Goal: Information Seeking & Learning: Learn about a topic

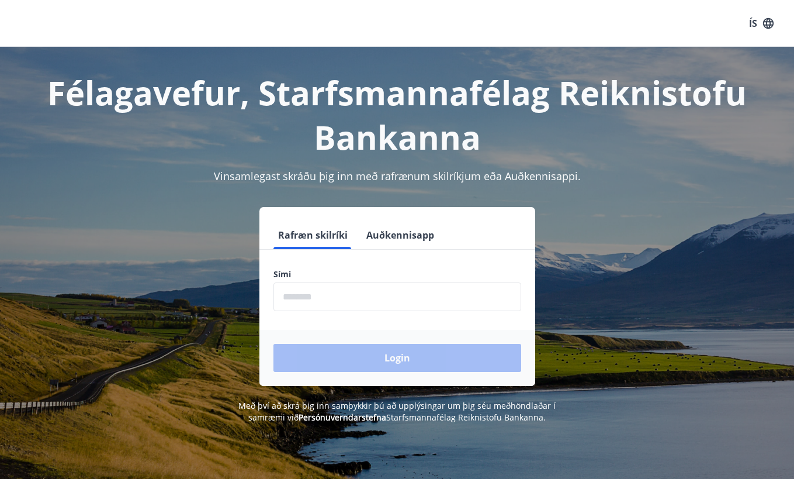
click at [350, 295] on input "phone" at bounding box center [398, 296] width 248 height 29
type input "********"
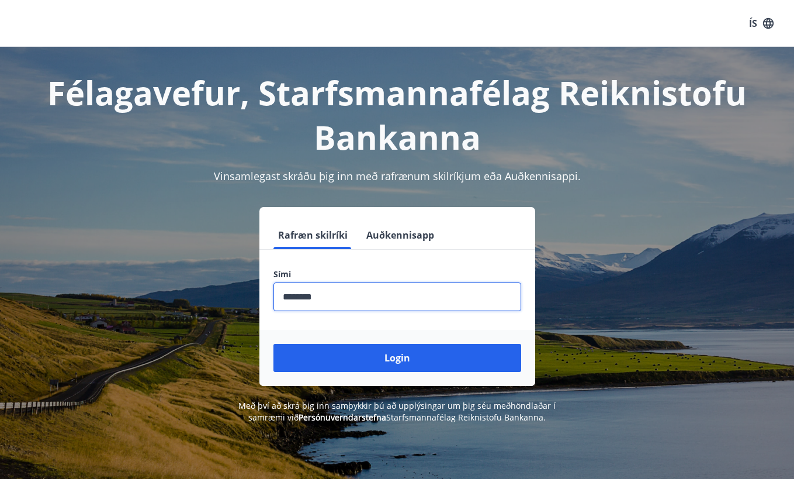
click at [383, 355] on button "Login" at bounding box center [398, 358] width 248 height 28
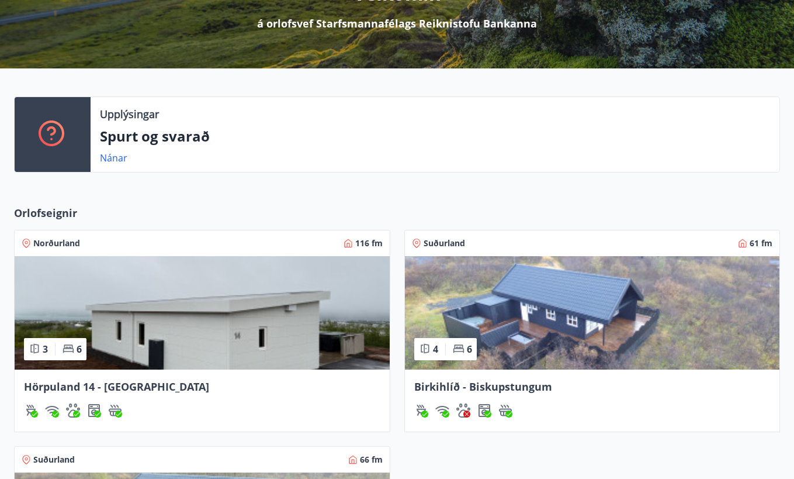
scroll to position [234, 0]
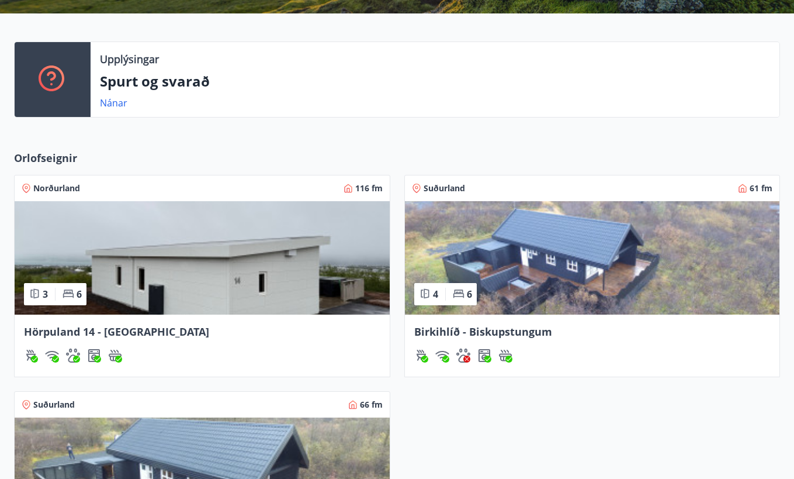
click at [131, 269] on img at bounding box center [202, 257] width 375 height 113
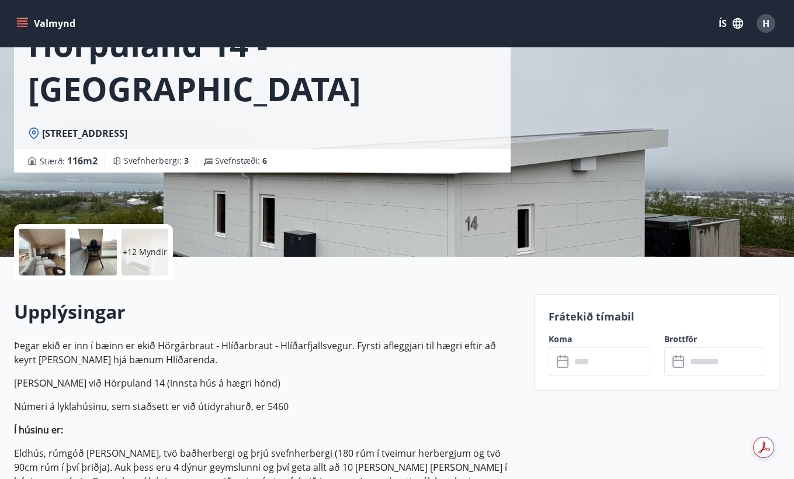
scroll to position [234, 0]
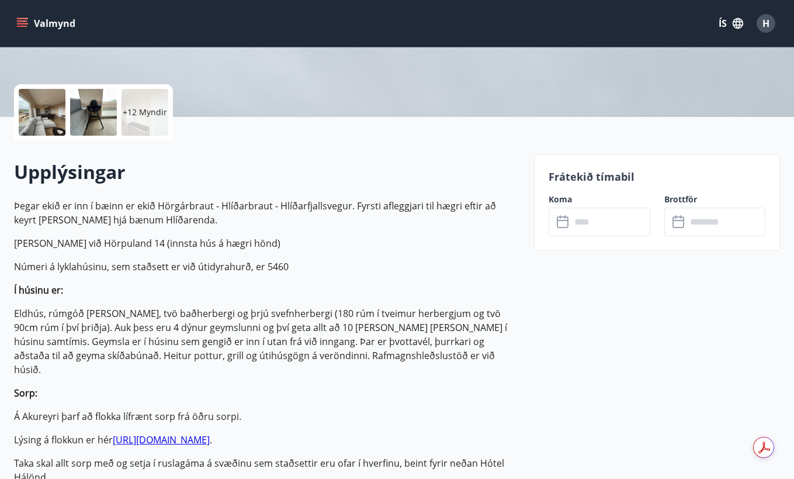
click at [153, 112] on p "+12 Myndir" at bounding box center [145, 112] width 44 height 12
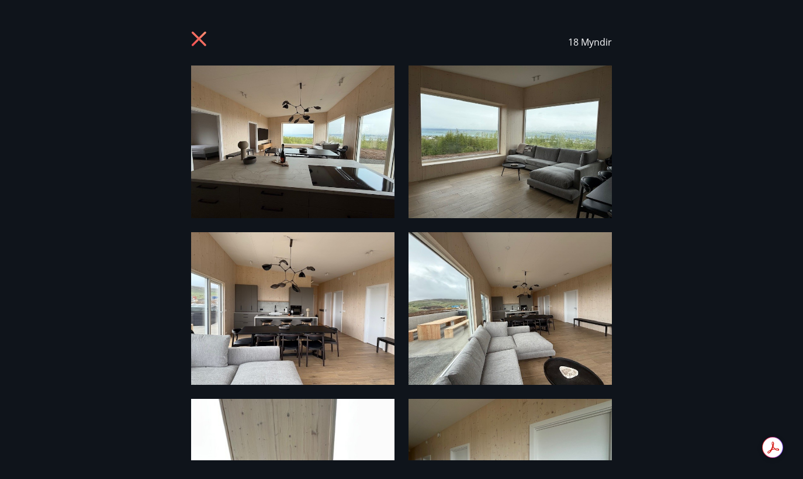
click at [312, 146] on img at bounding box center [292, 141] width 203 height 153
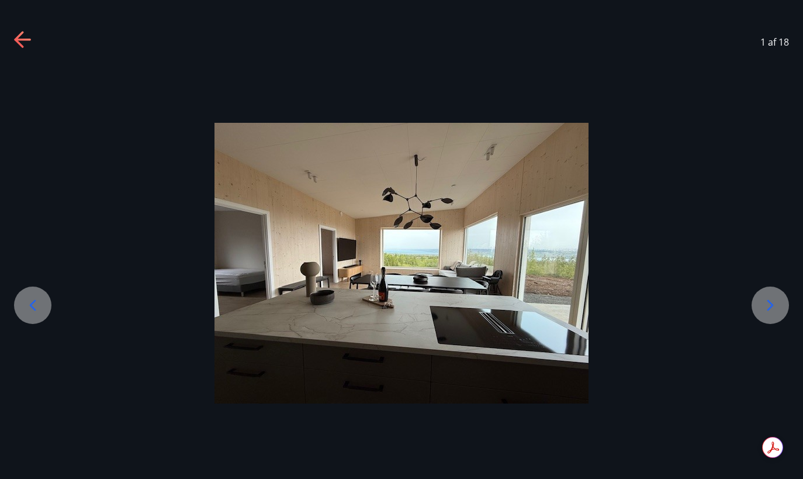
click at [768, 301] on icon at bounding box center [771, 304] width 6 height 11
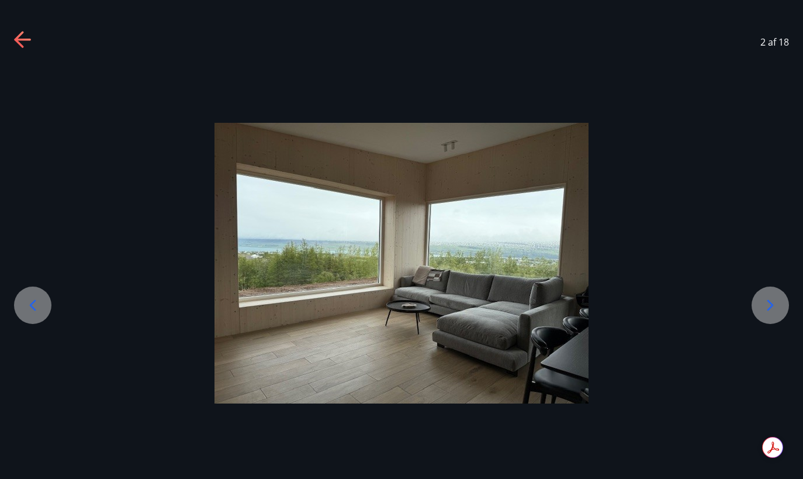
click at [768, 301] on icon at bounding box center [771, 304] width 6 height 11
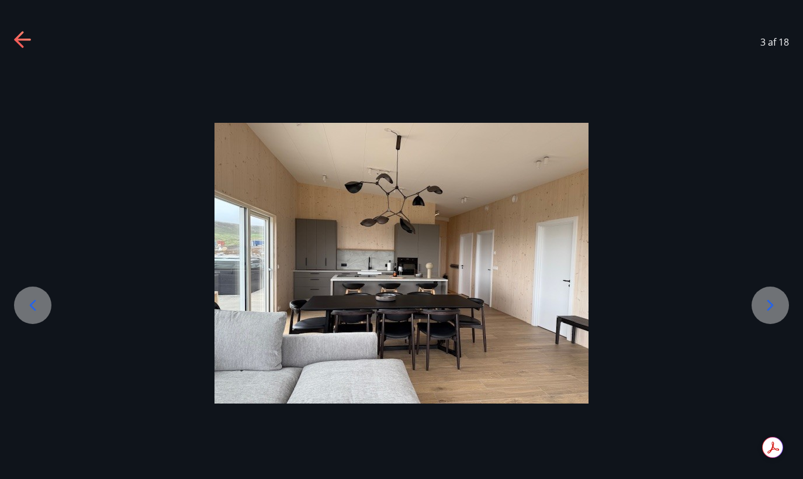
click at [768, 301] on icon at bounding box center [771, 304] width 6 height 11
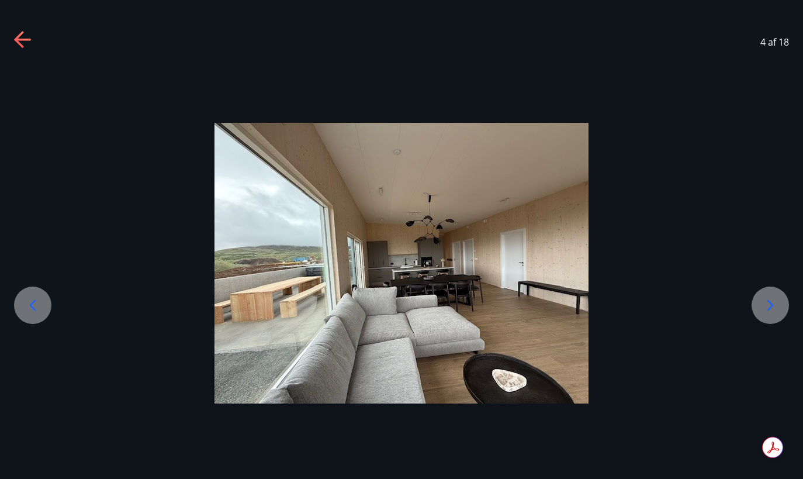
click at [768, 301] on icon at bounding box center [771, 304] width 6 height 11
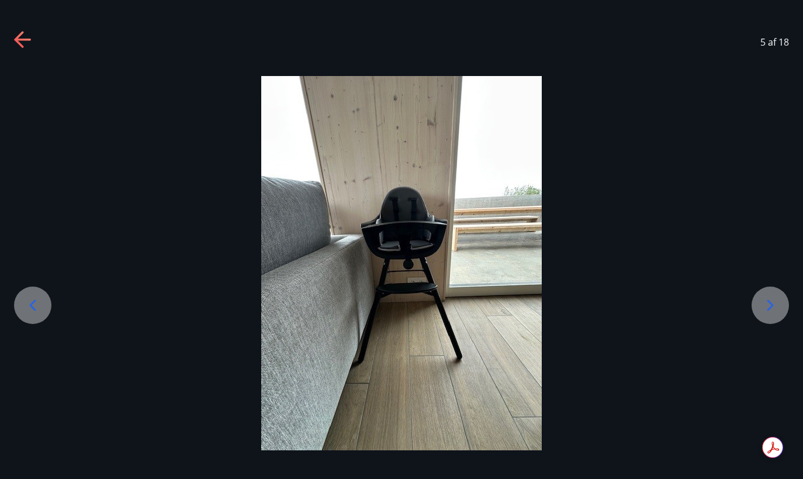
click at [768, 301] on icon at bounding box center [771, 304] width 6 height 11
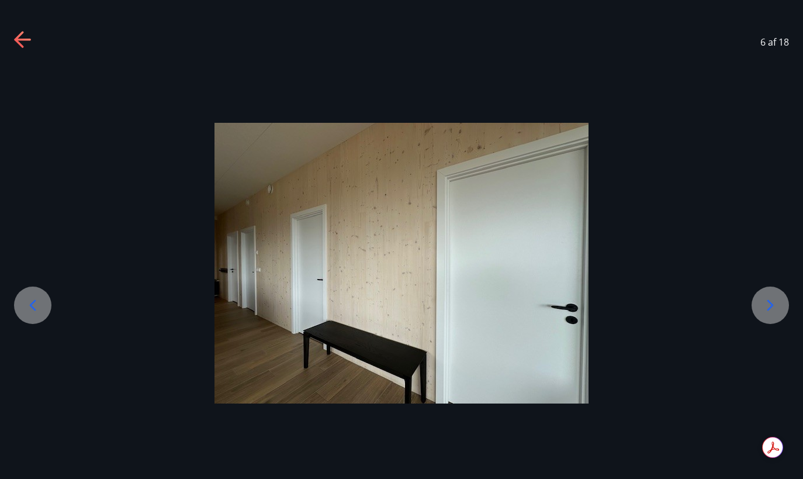
click at [768, 301] on icon at bounding box center [771, 304] width 6 height 11
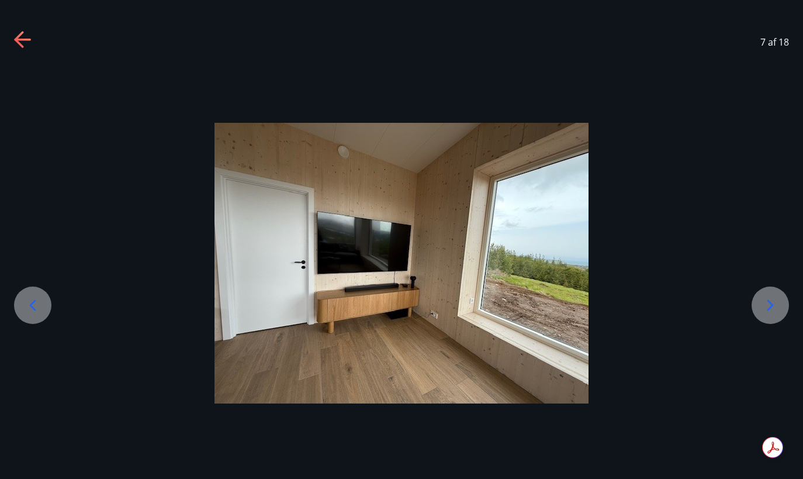
click at [768, 301] on icon at bounding box center [771, 304] width 6 height 11
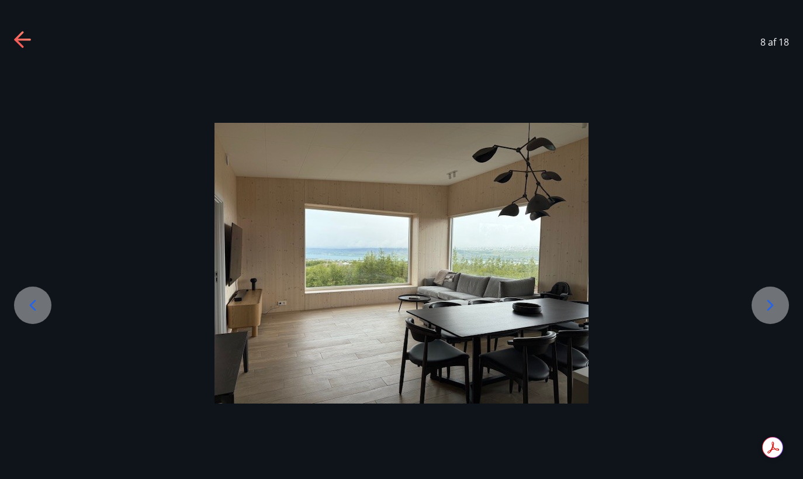
click at [770, 304] on icon at bounding box center [770, 305] width 19 height 19
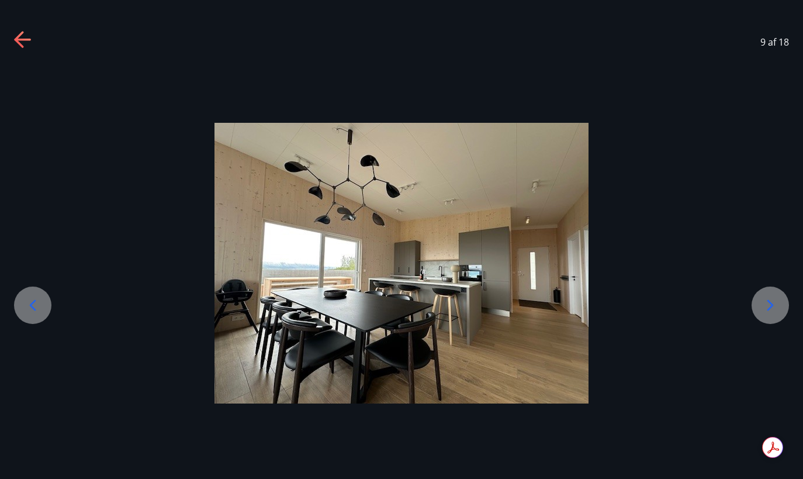
click at [770, 304] on icon at bounding box center [770, 305] width 19 height 19
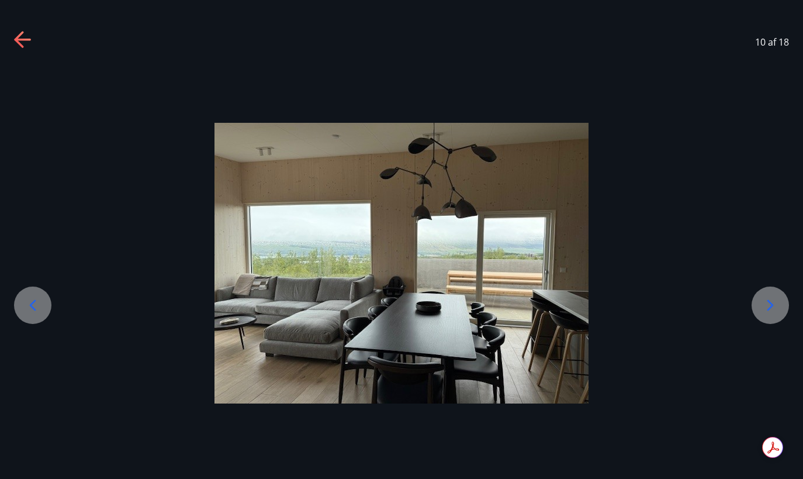
click at [770, 304] on icon at bounding box center [770, 305] width 19 height 19
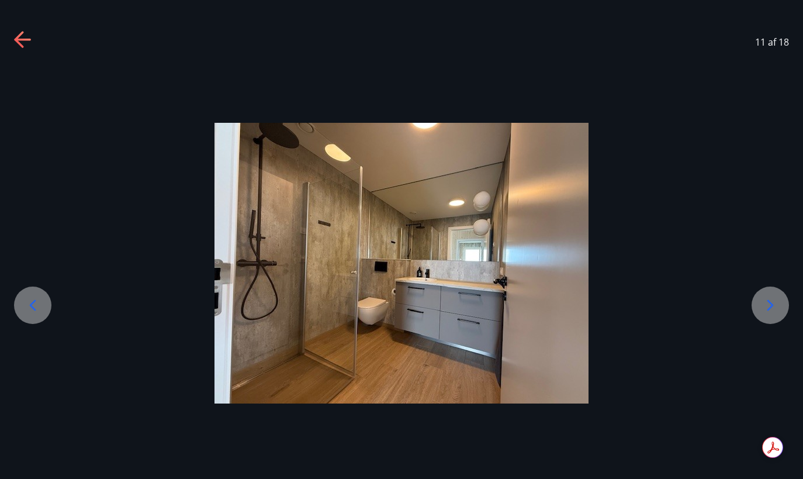
click at [21, 37] on icon at bounding box center [23, 40] width 19 height 19
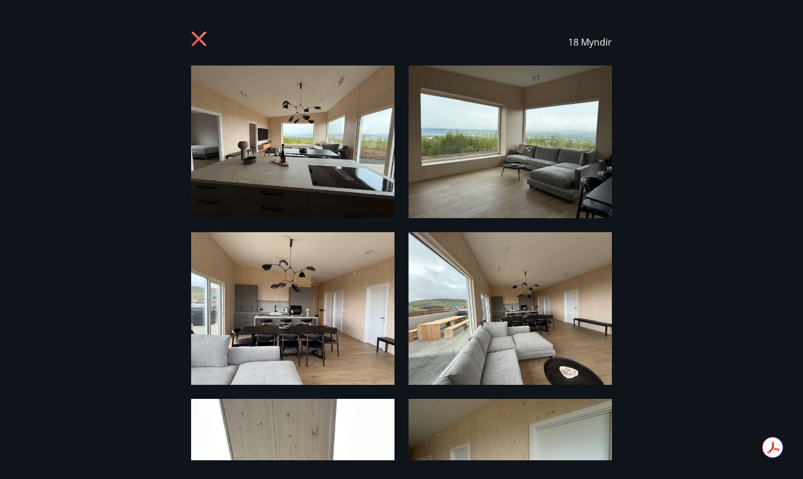
click at [197, 38] on icon at bounding box center [199, 39] width 15 height 15
